Goal: Task Accomplishment & Management: Complete application form

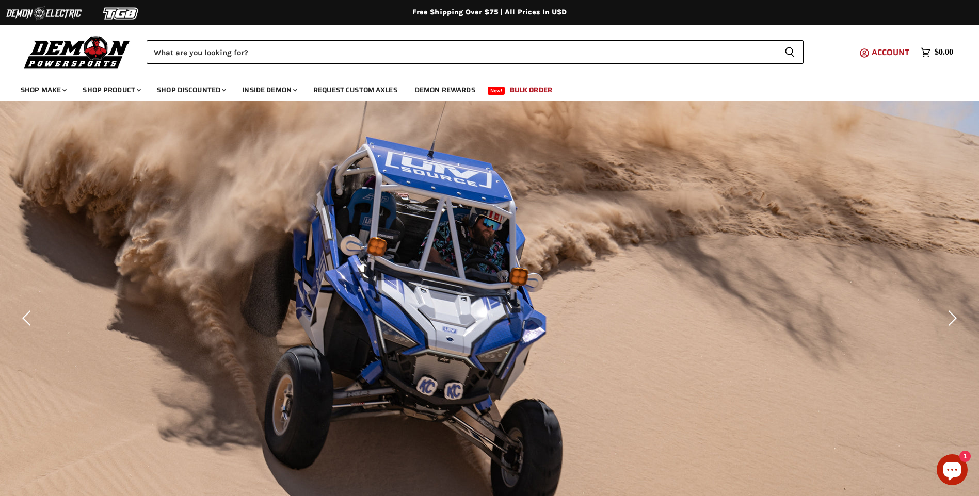
click at [880, 50] on span "Account" at bounding box center [891, 52] width 38 height 13
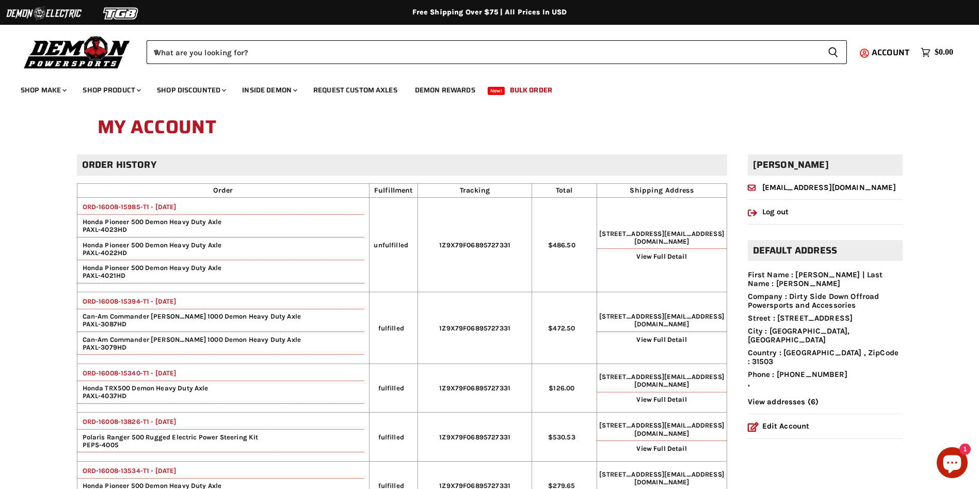
click at [137, 206] on link "ORD-16008-15985-T1 - 07 Oct, 2025" at bounding box center [126, 207] width 99 height 8
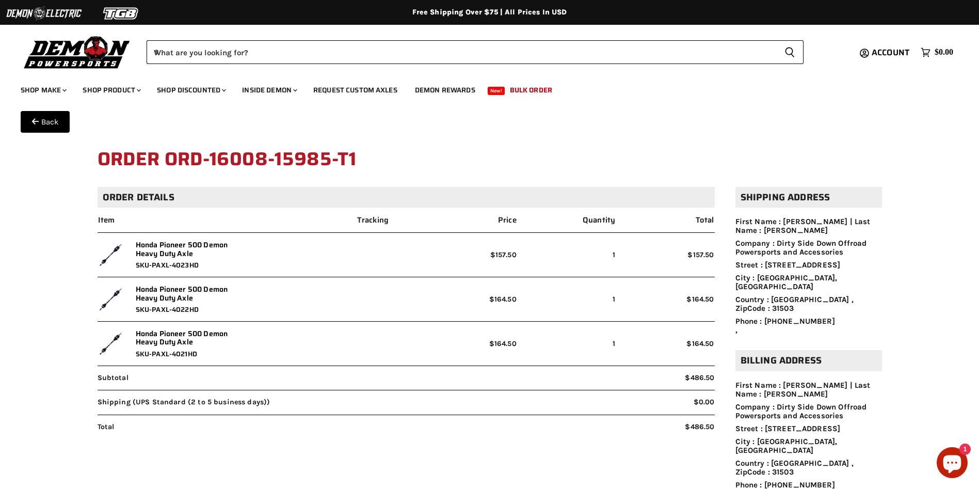
click at [500, 159] on h1 "Order ORD-16008-15985-T1" at bounding box center [490, 159] width 784 height 33
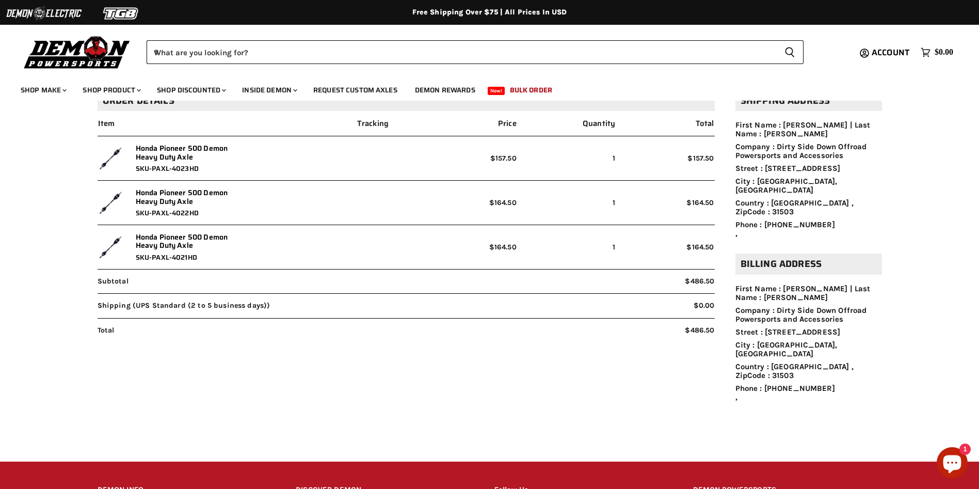
scroll to position [262, 0]
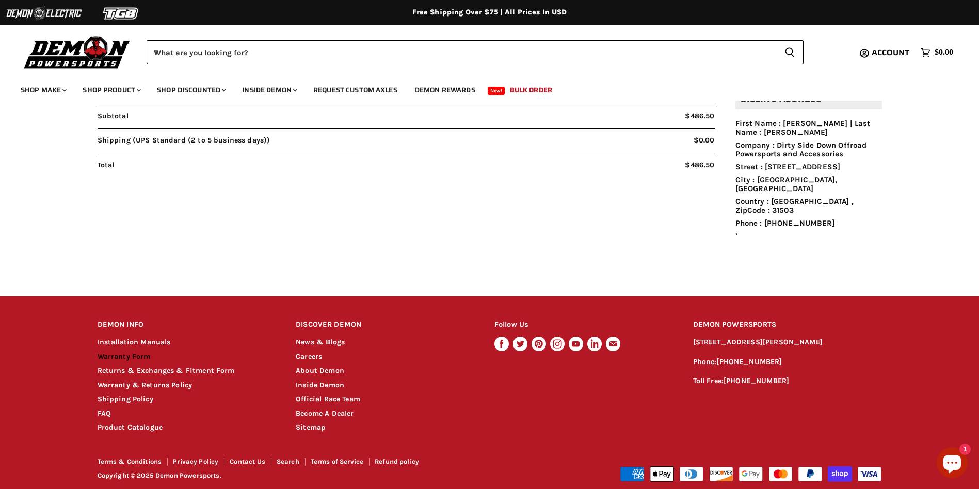
click at [136, 352] on link "Warranty Form" at bounding box center [124, 356] width 53 height 9
